Goal: Transaction & Acquisition: Purchase product/service

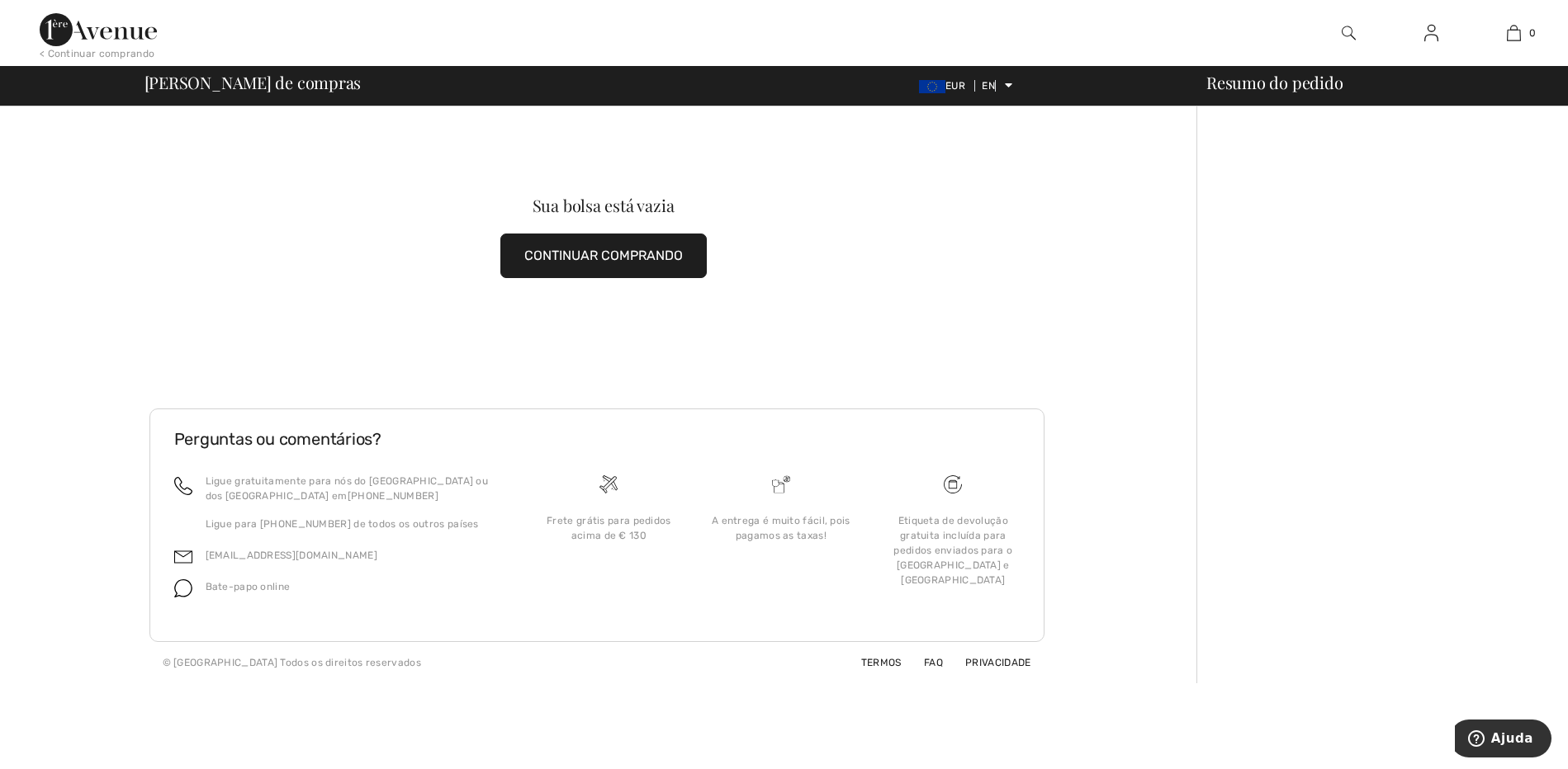
scroll to position [7324, 0]
click at [525, 263] on font "CONTINUAR COMPRANDO" at bounding box center [604, 255] width 158 height 16
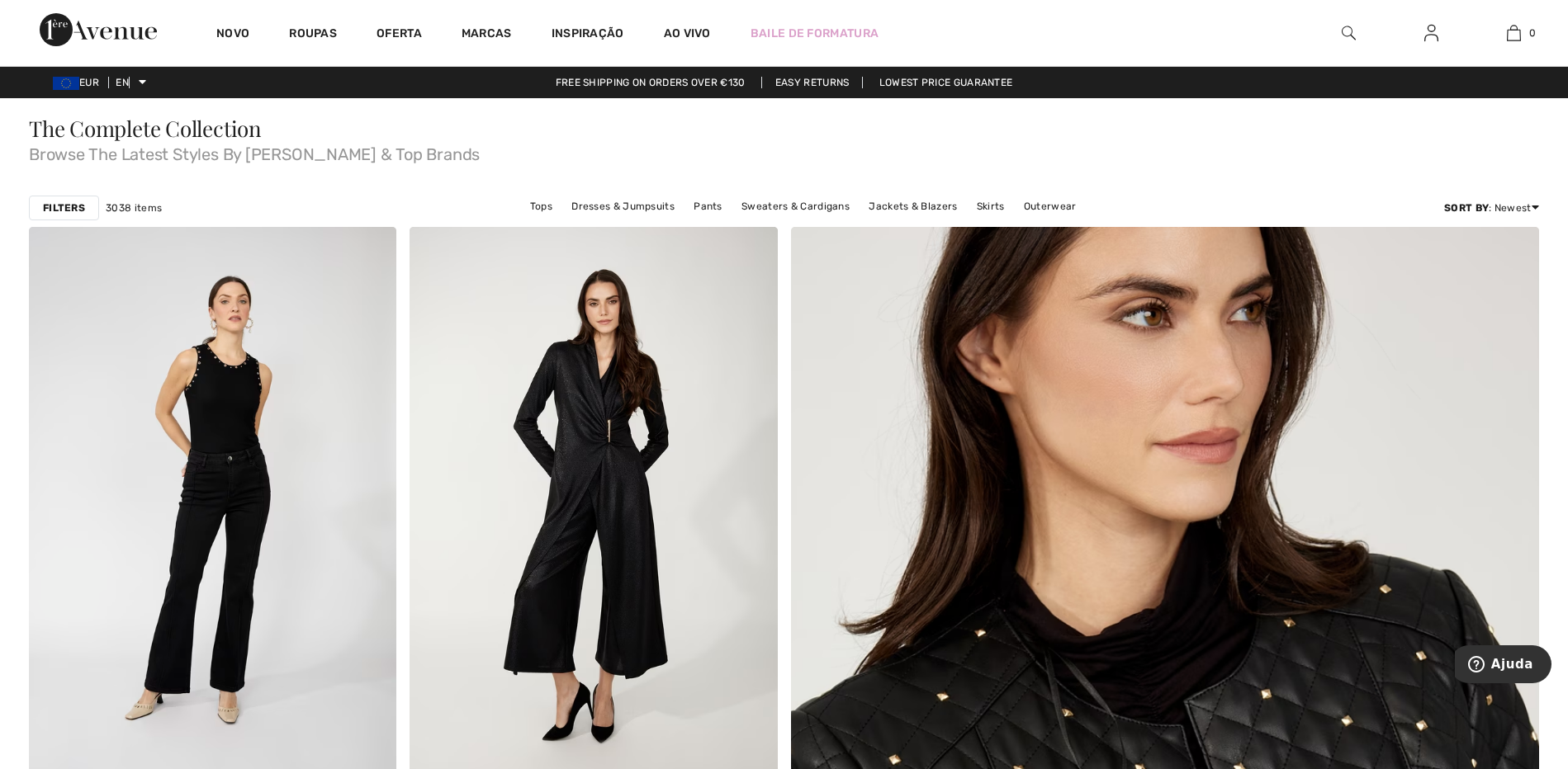
click at [157, 47] on img at bounding box center [98, 30] width 117 height 33
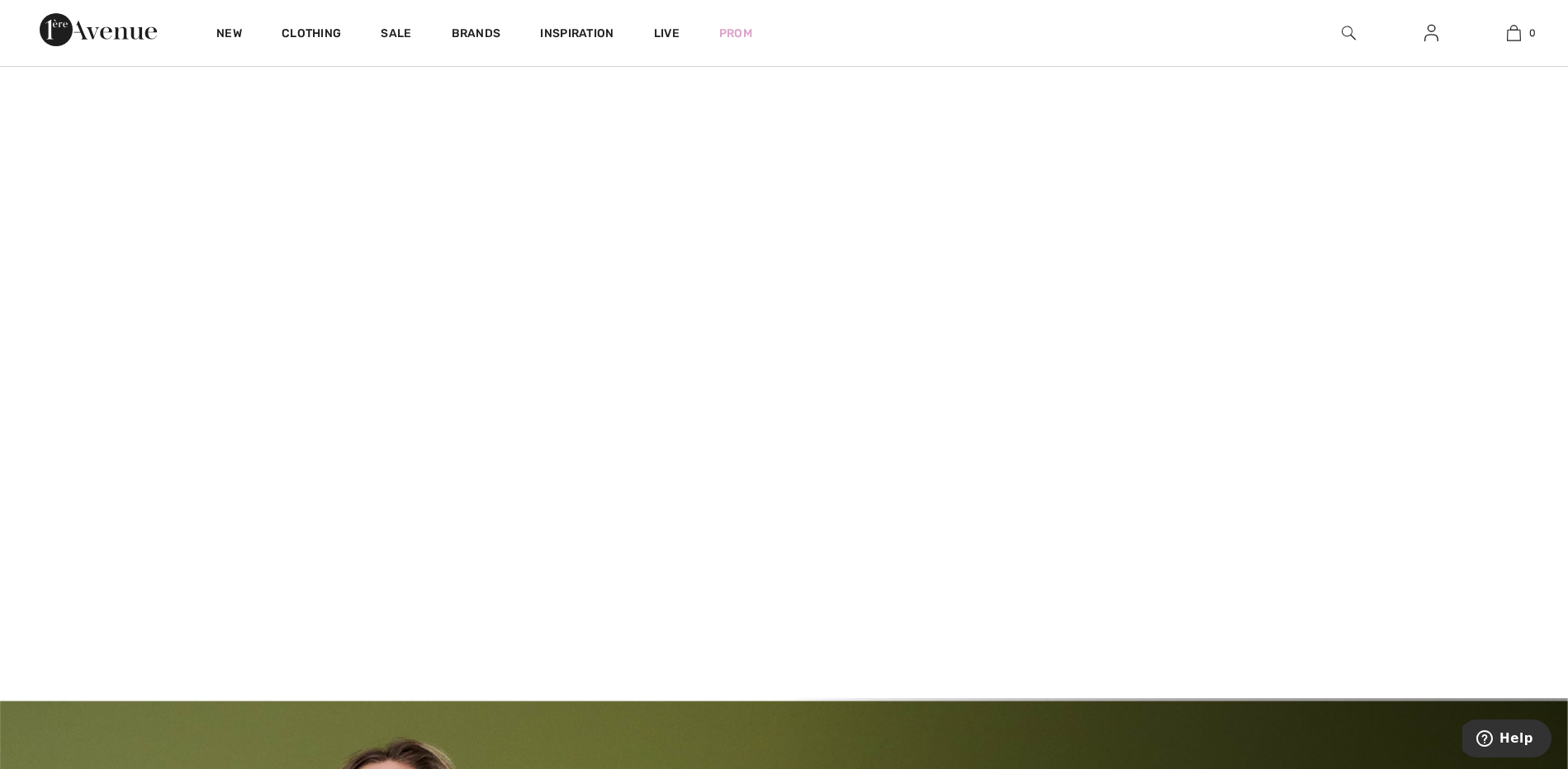
scroll to position [206, 0]
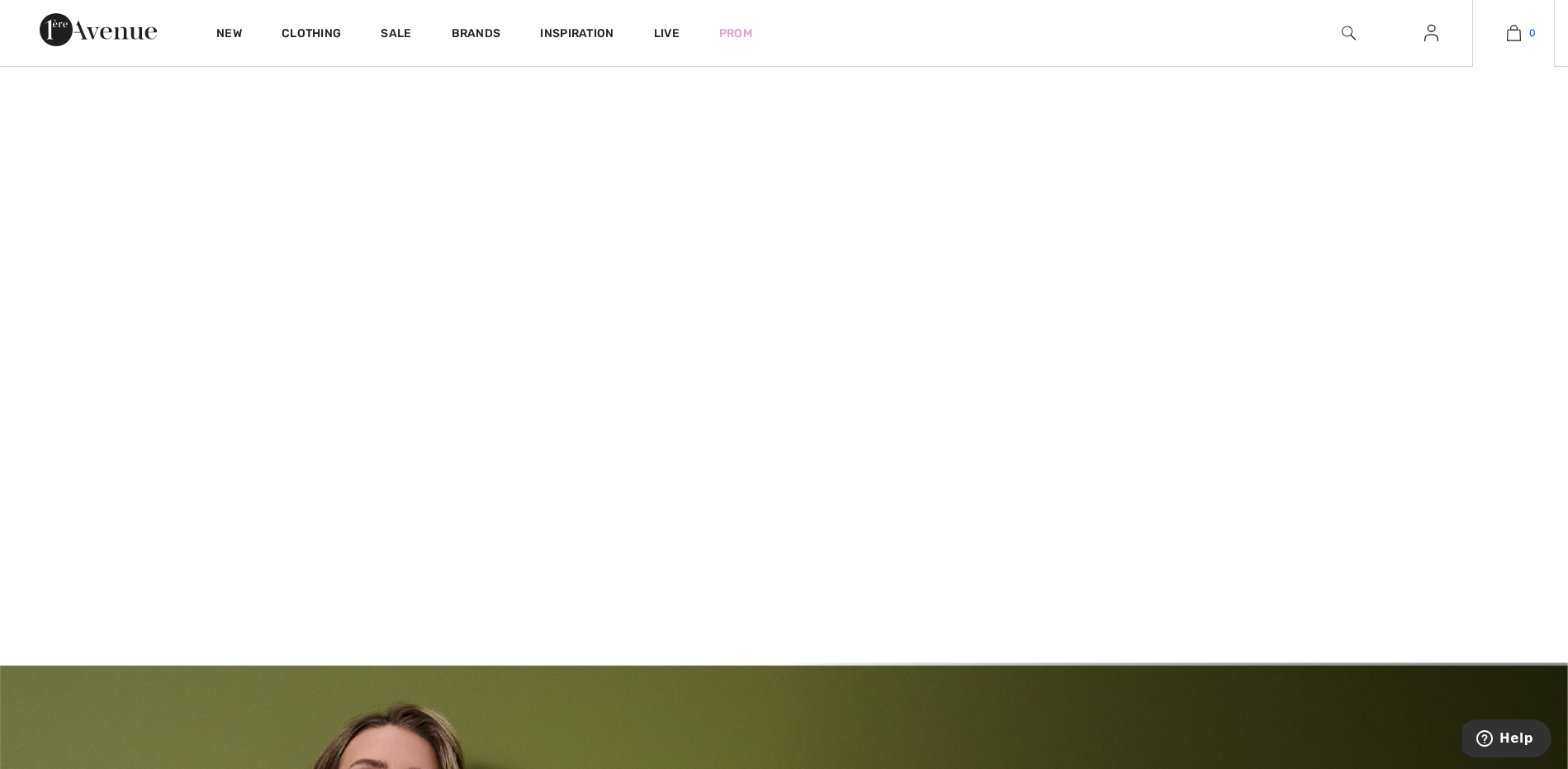
click at [1507, 43] on img at bounding box center [1514, 33] width 14 height 20
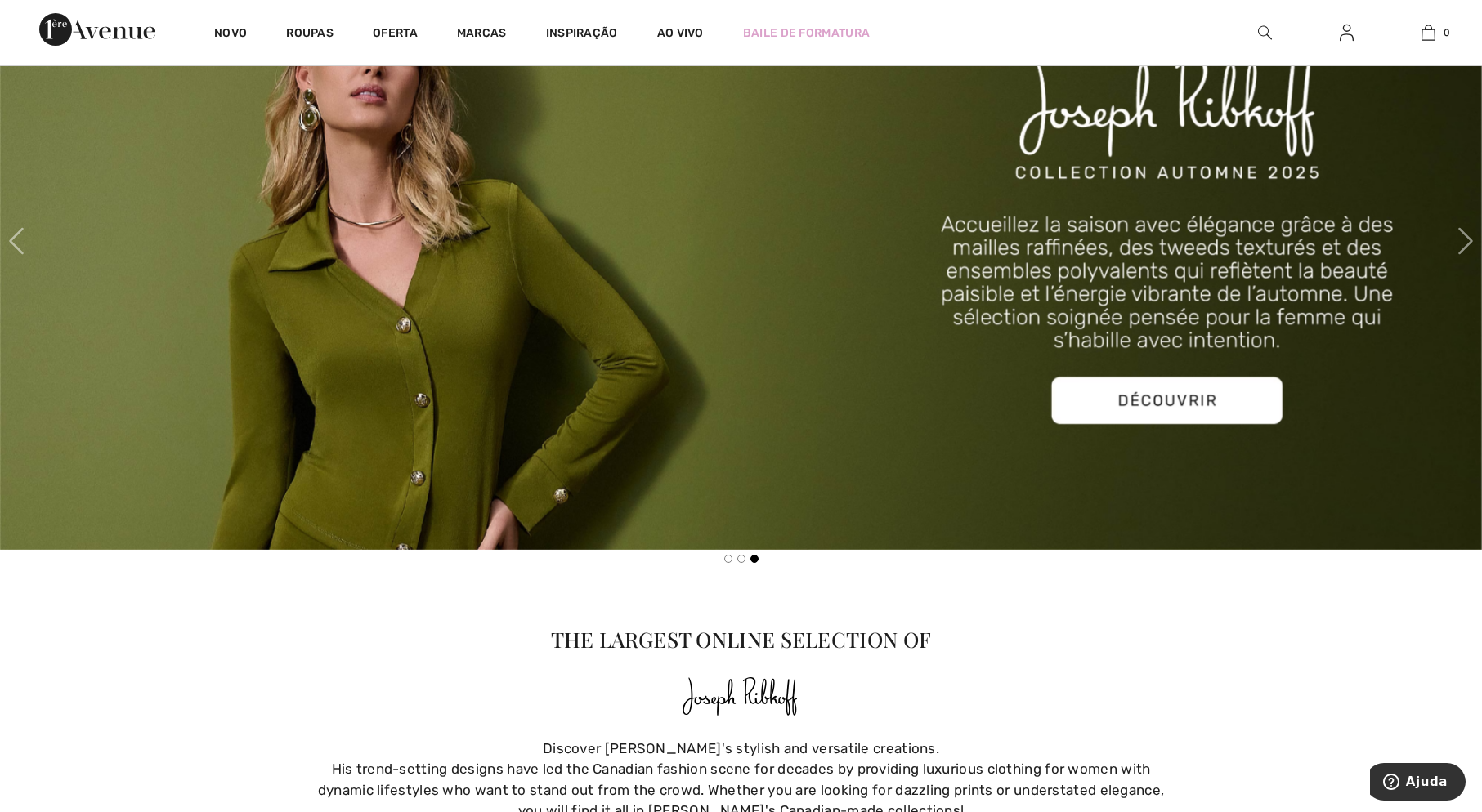
scroll to position [919, 0]
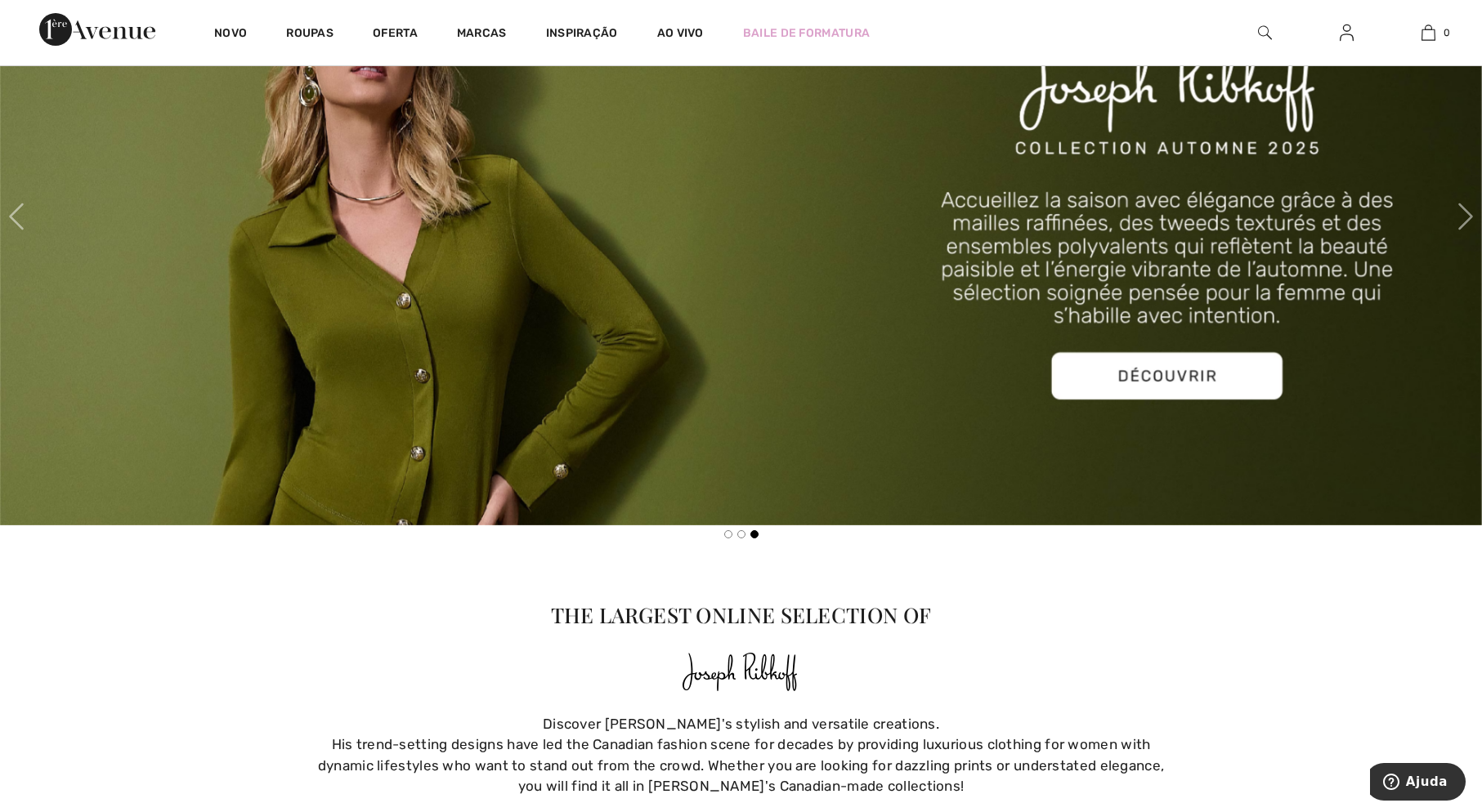
click at [0, 0] on font "Jaquetas e blazers" at bounding box center [0, 0] width 0 height 0
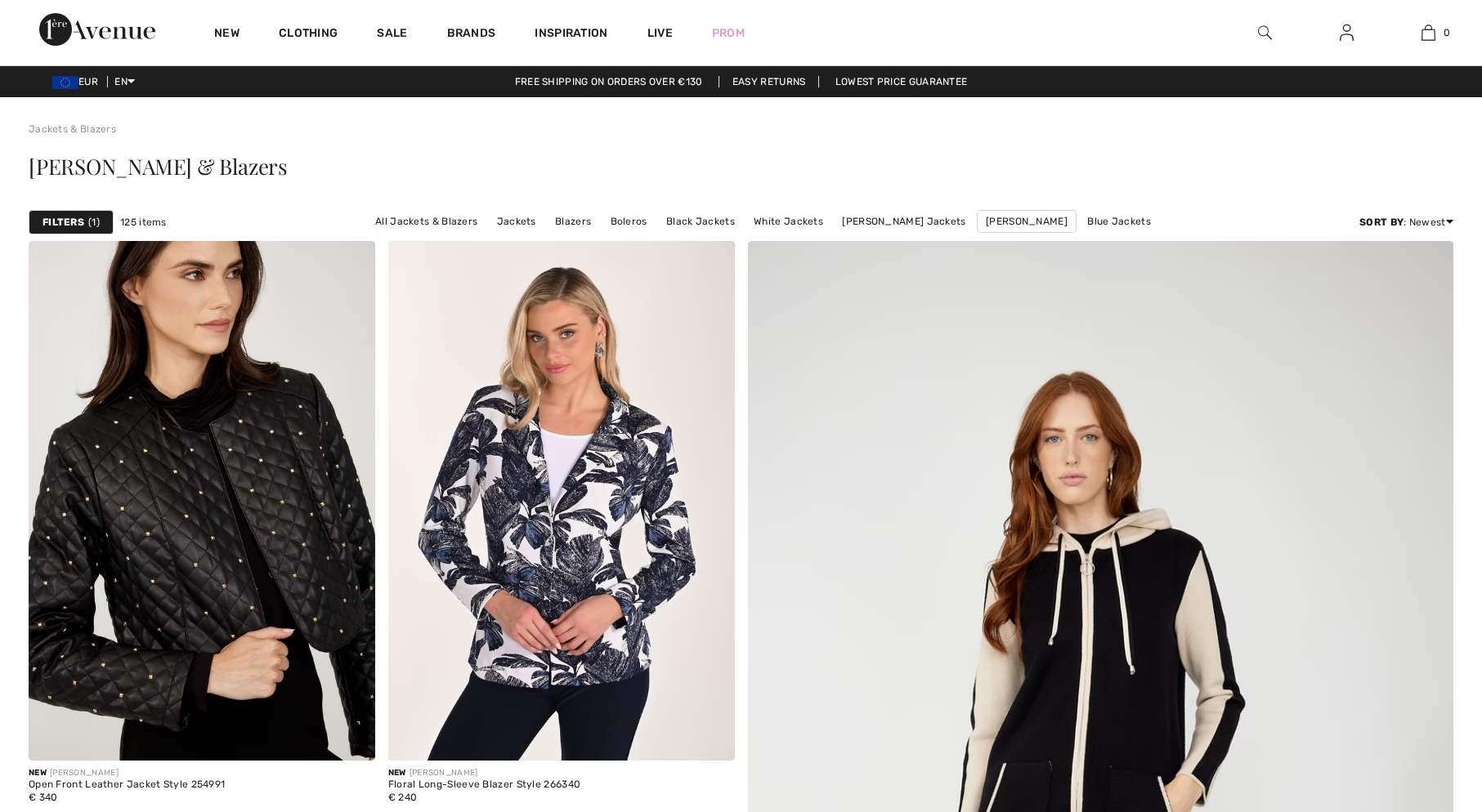
checkbox input "true"
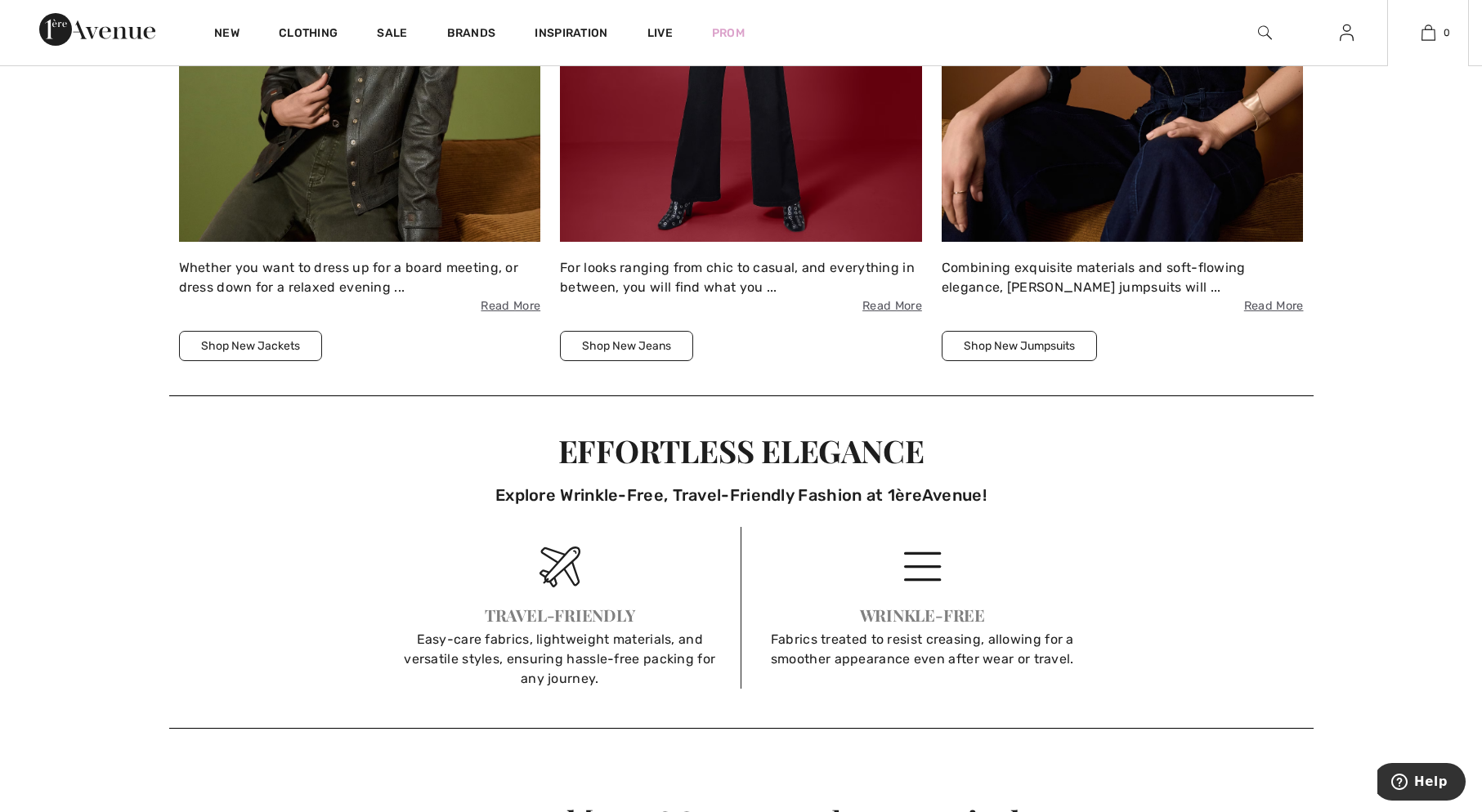
scroll to position [2860, 0]
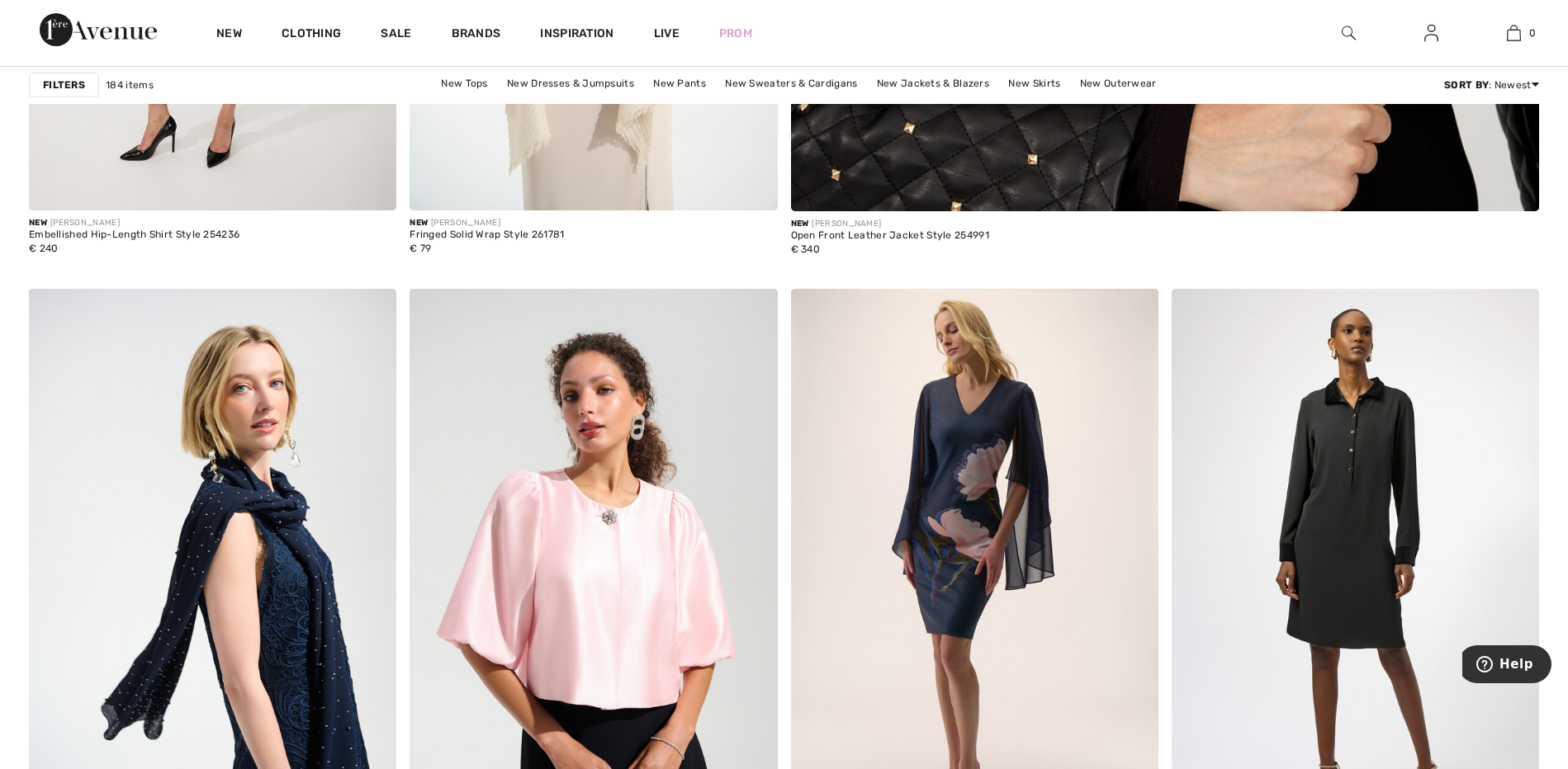
scroll to position [1238, 0]
click at [217, 202] on link "Winter 2025" at bounding box center [358, 187] width 284 height 30
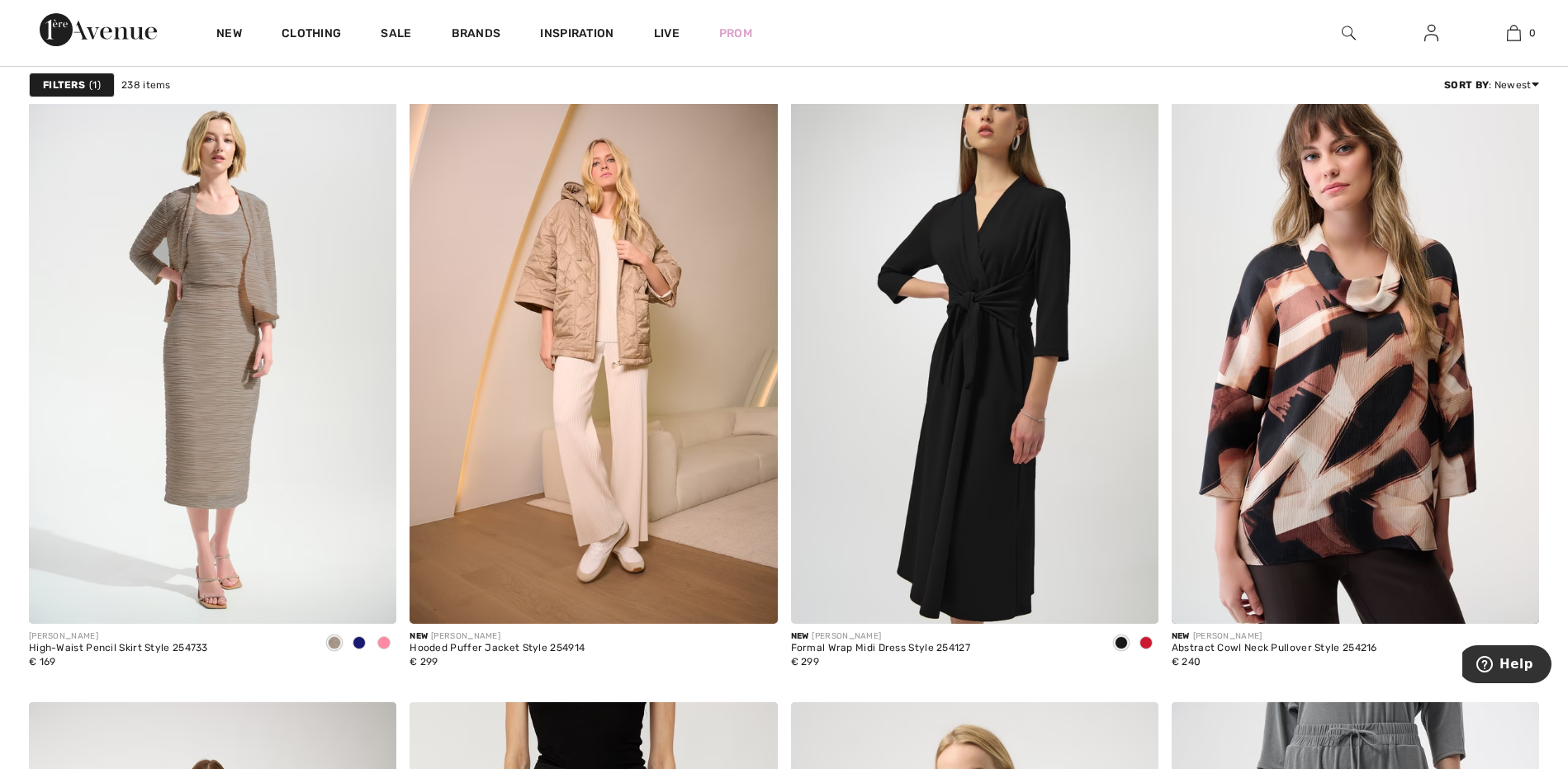
scroll to position [3301, 0]
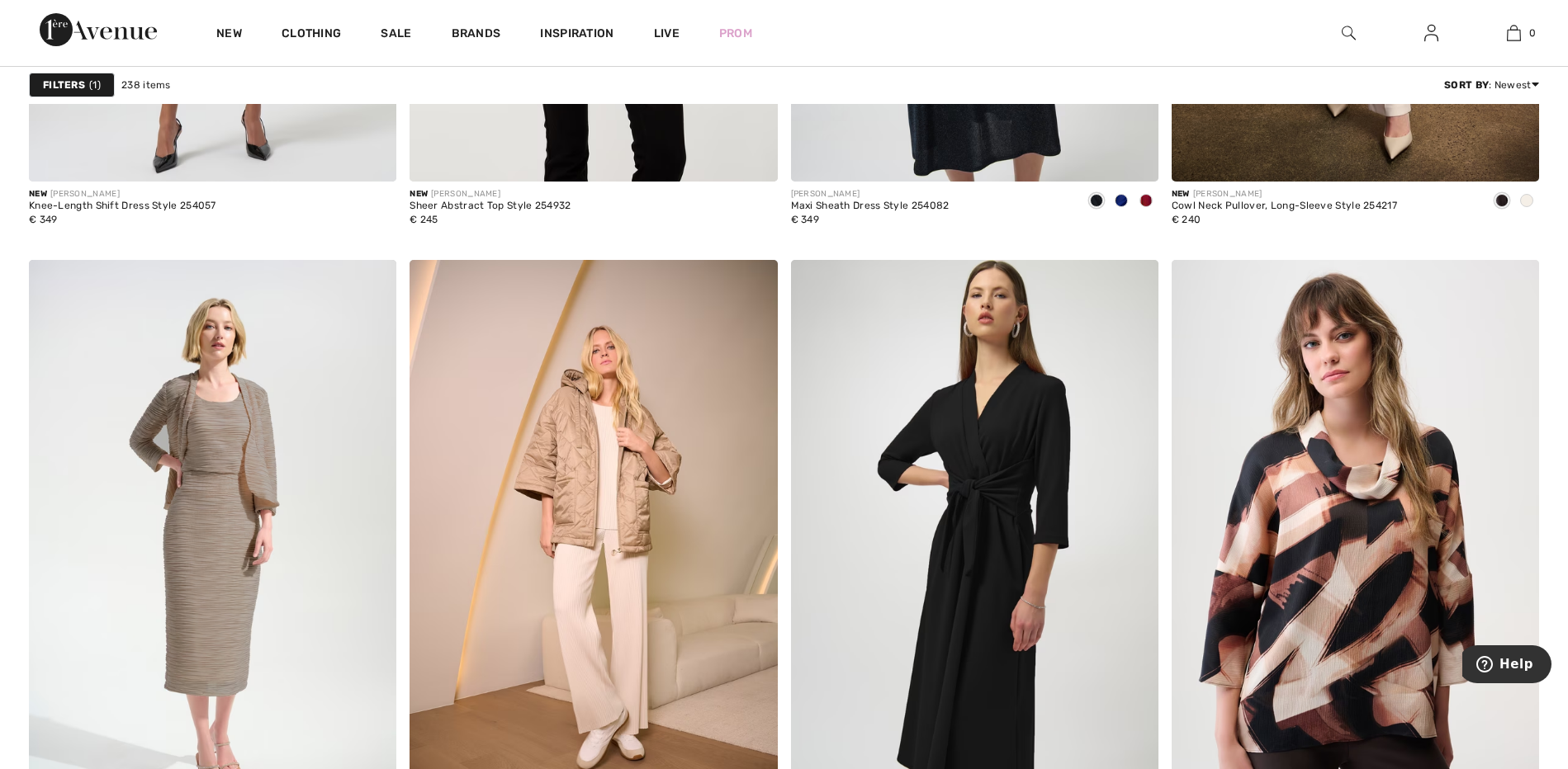
click at [0, 0] on img at bounding box center [0, 0] width 0 height 0
